Goal: Information Seeking & Learning: Learn about a topic

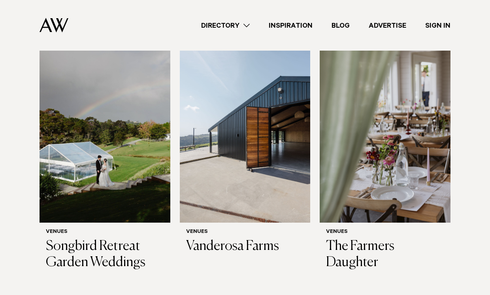
scroll to position [146, 0]
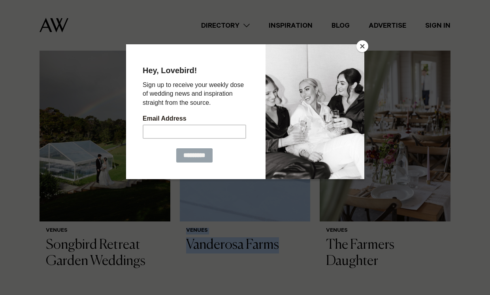
click at [361, 47] on button "Close" at bounding box center [362, 46] width 12 height 12
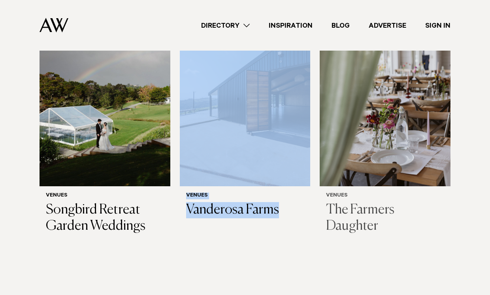
scroll to position [195, 0]
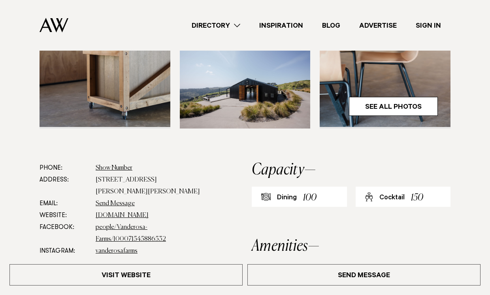
scroll to position [149, 0]
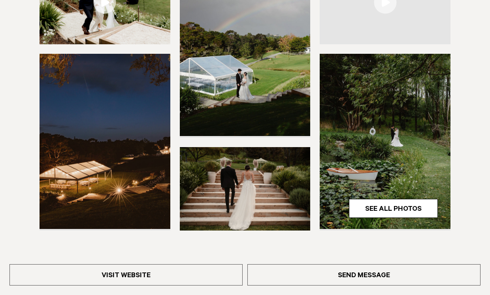
scroll to position [226, 0]
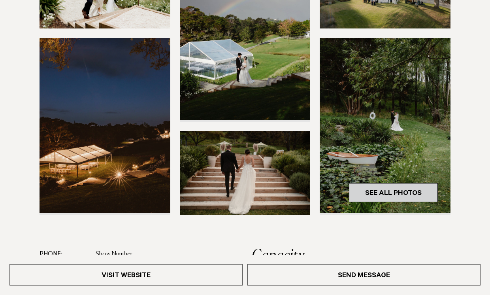
click at [369, 188] on link "See All Photos" at bounding box center [393, 192] width 89 height 19
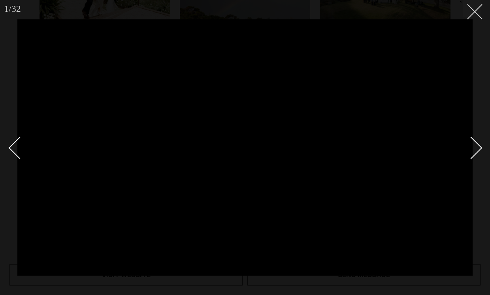
click at [476, 8] on icon at bounding box center [471, 8] width 9 height 9
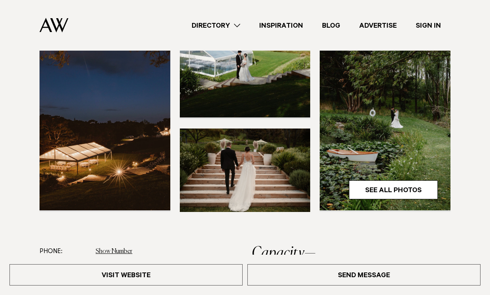
scroll to position [168, 0]
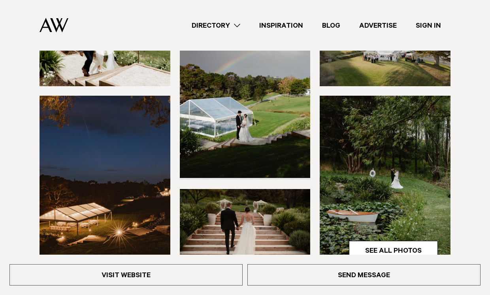
click at [380, 166] on img at bounding box center [385, 183] width 131 height 175
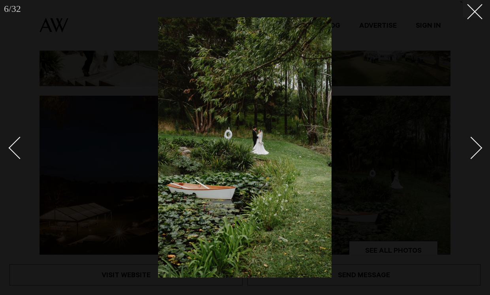
click at [380, 166] on div at bounding box center [245, 147] width 490 height 295
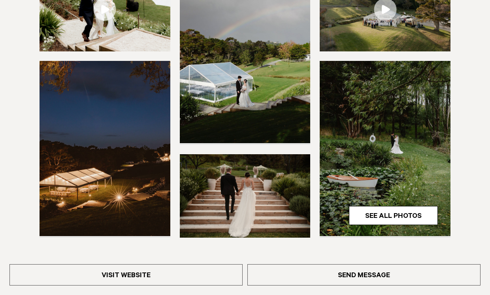
scroll to position [240, 0]
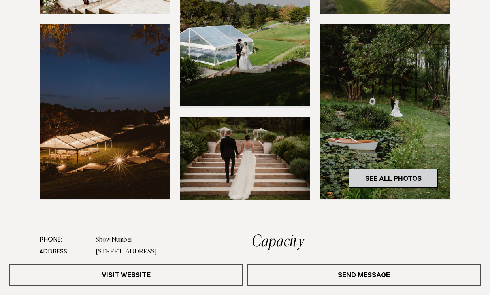
click at [382, 177] on link "See All Photos" at bounding box center [393, 178] width 89 height 19
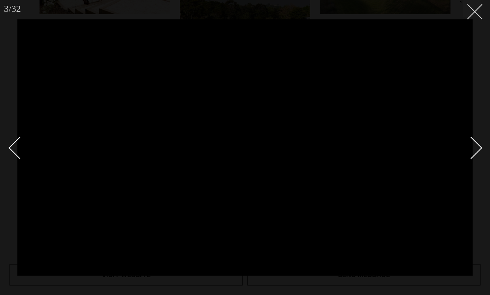
click at [473, 12] on line at bounding box center [474, 11] width 15 height 15
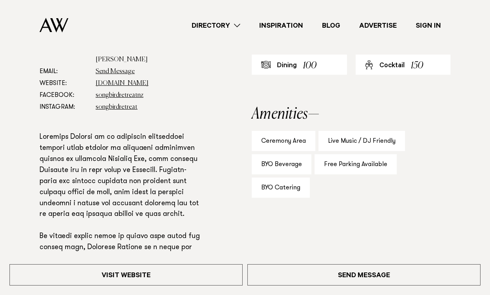
scroll to position [80, 0]
